Goal: Task Accomplishment & Management: Manage account settings

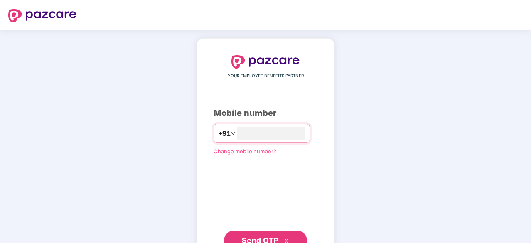
type input "**********"
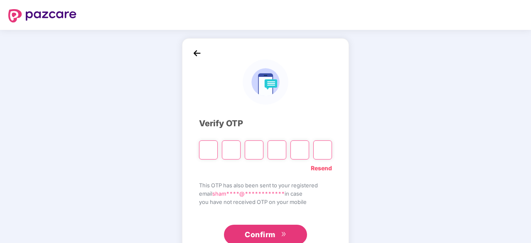
type input "*"
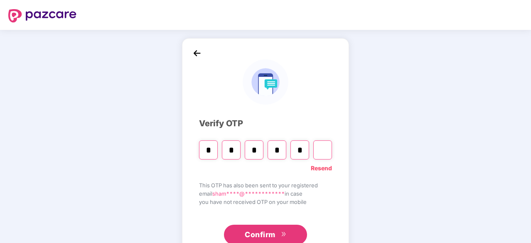
type input "*"
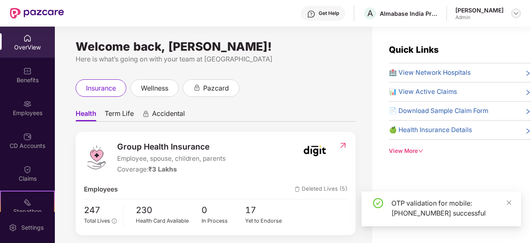
click at [518, 12] on img at bounding box center [515, 13] width 7 height 7
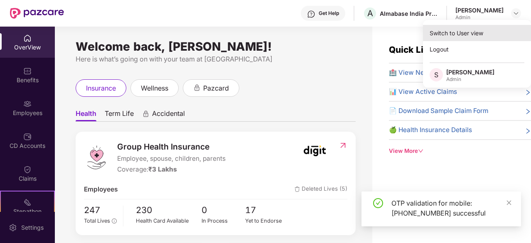
click at [449, 33] on div "Switch to User view" at bounding box center [477, 33] width 108 height 16
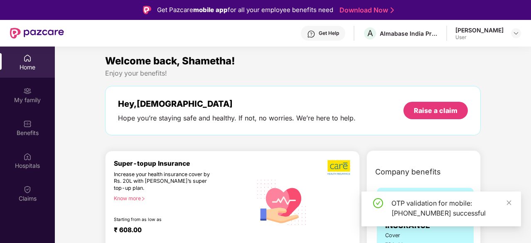
scroll to position [2, 0]
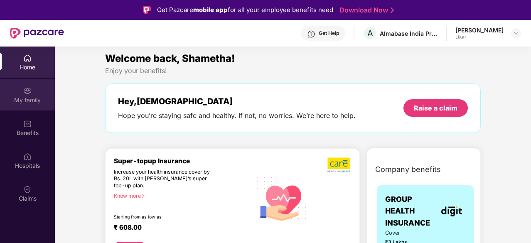
click at [33, 97] on div "My family" at bounding box center [27, 100] width 55 height 8
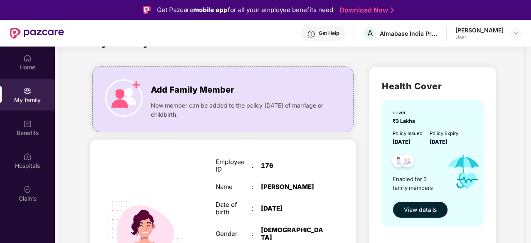
scroll to position [35, 0]
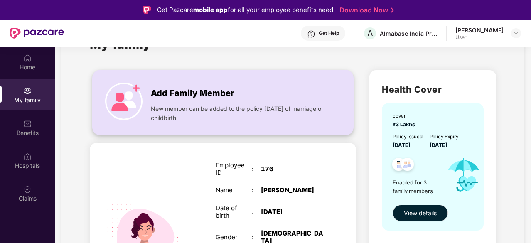
click at [281, 110] on span "New member can be added to the policy [DATE] of marriage or childbirth." at bounding box center [239, 113] width 176 height 18
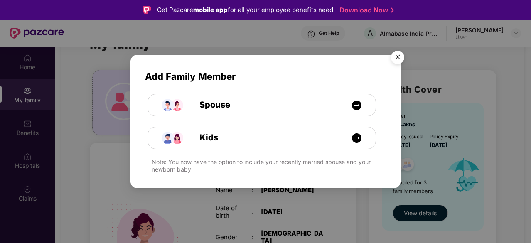
click at [395, 64] on img "Close" at bounding box center [397, 58] width 23 height 23
